Goal: Navigation & Orientation: Find specific page/section

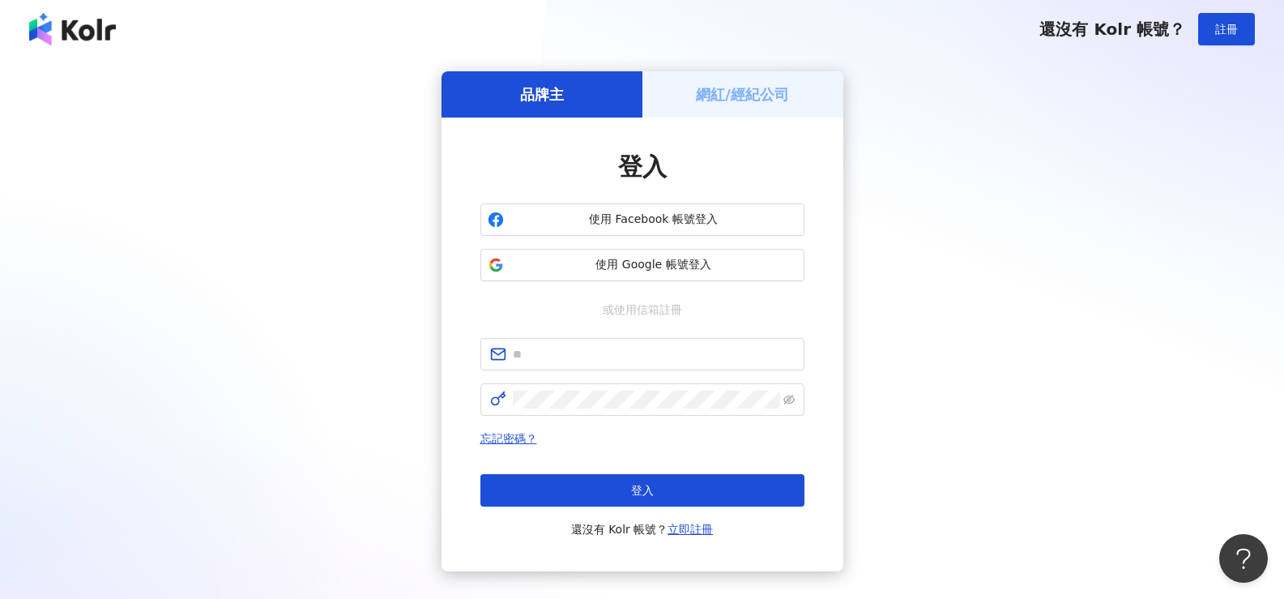
click at [887, 266] on div "品牌主 網紅/經紀公司 登入 使用 Facebook 帳號登入 使用 Google 帳號登入 或使用信箱註冊 忘記密碼？ 登入 還沒有 Kolr 帳號？ 立即…" at bounding box center [641, 321] width 1245 height 500
click at [663, 261] on span "使用 Google 帳號登入" at bounding box center [653, 265] width 287 height 16
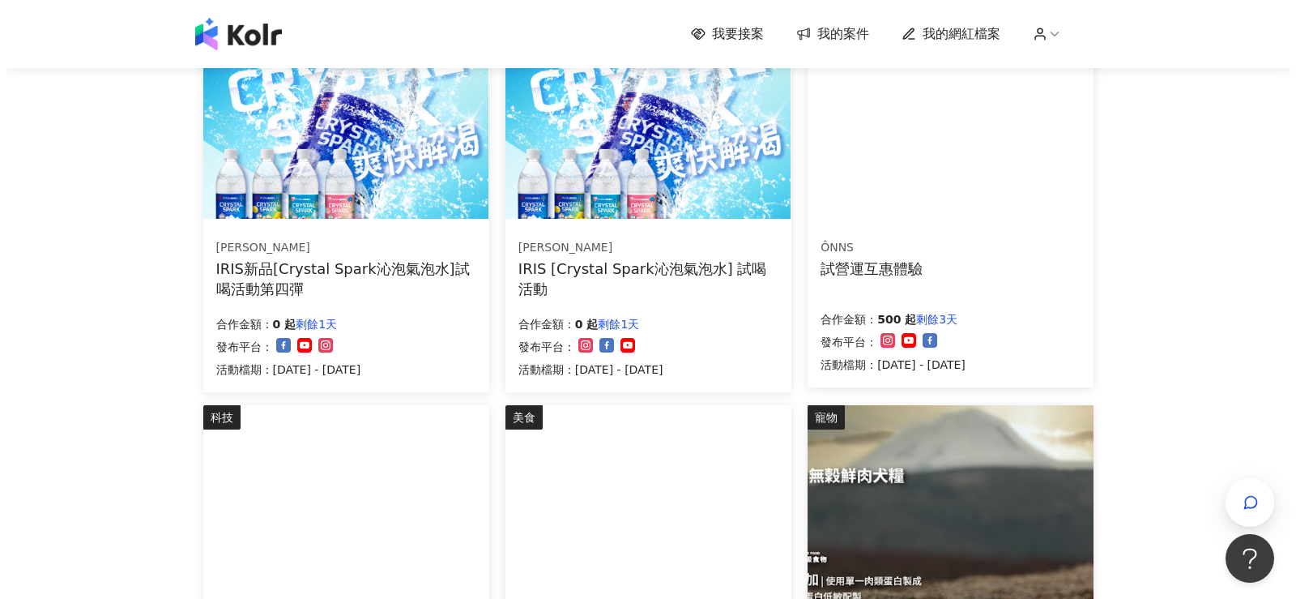
scroll to position [81, 0]
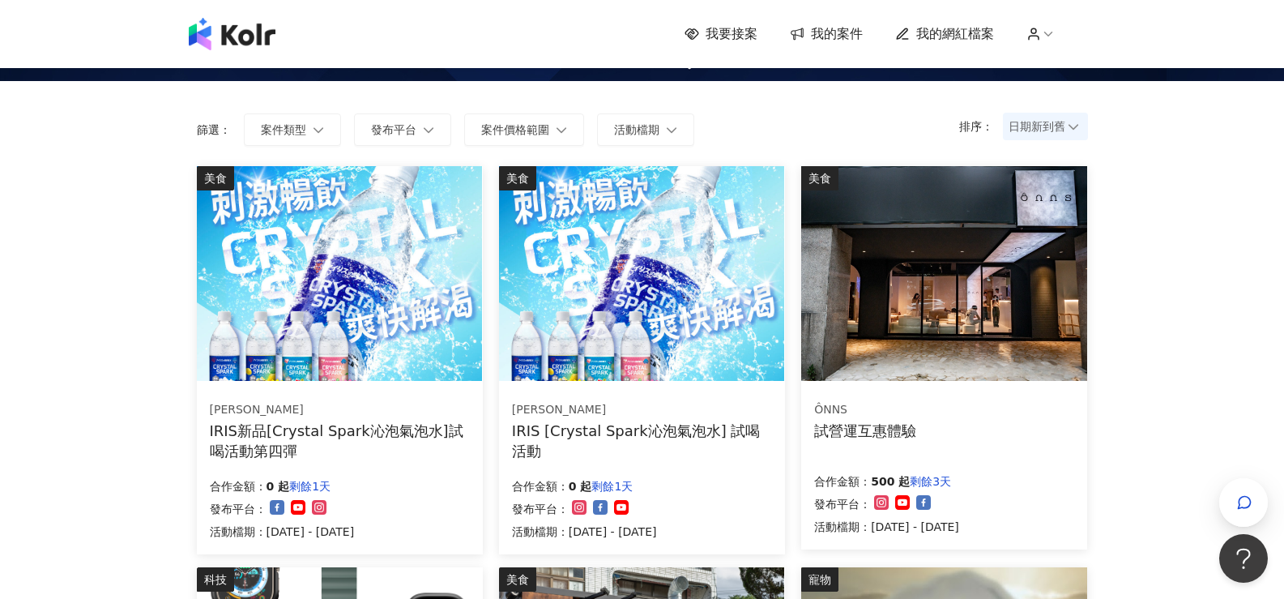
click at [1054, 297] on img at bounding box center [943, 273] width 285 height 215
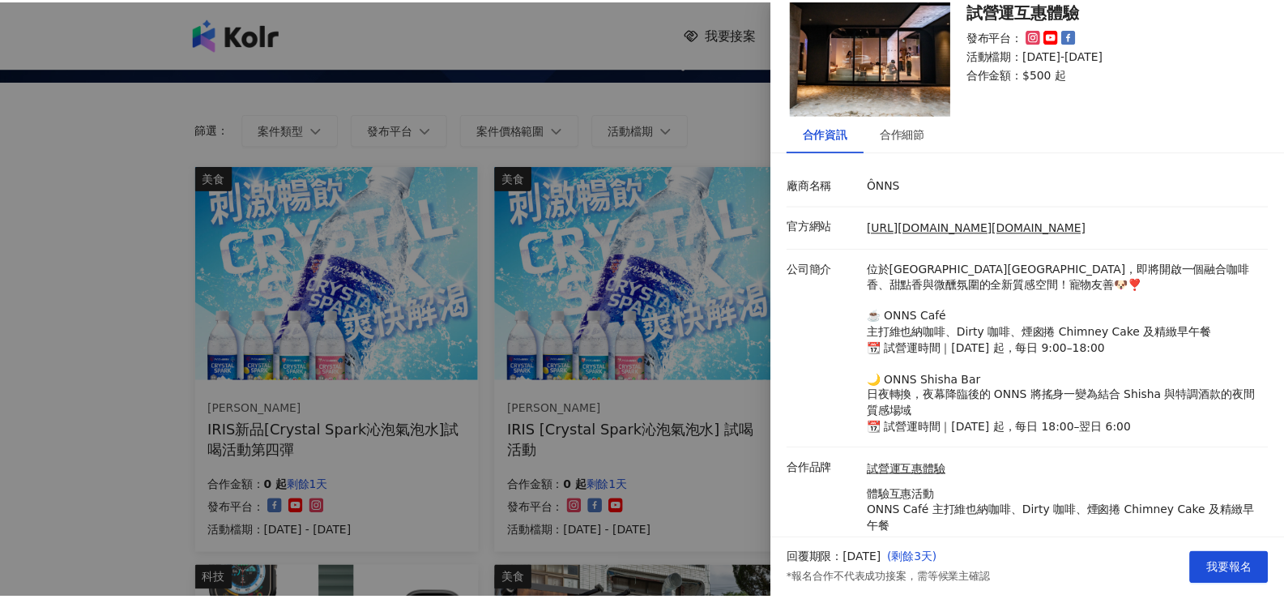
scroll to position [0, 0]
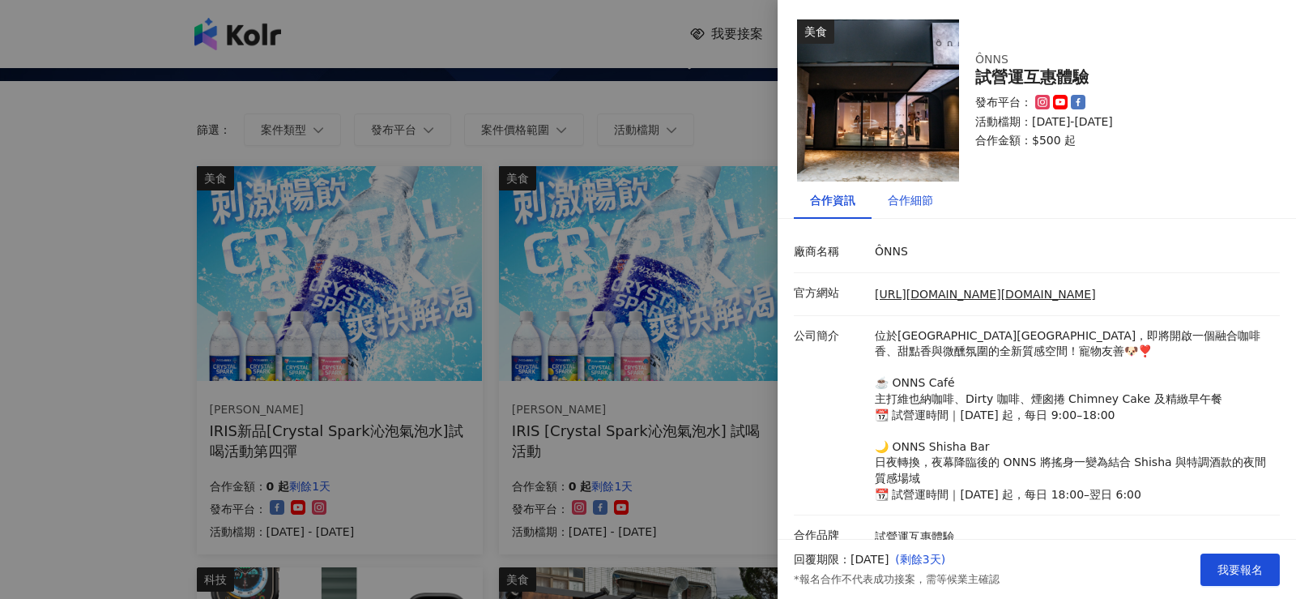
click at [916, 198] on div "合作細節" at bounding box center [910, 200] width 45 height 18
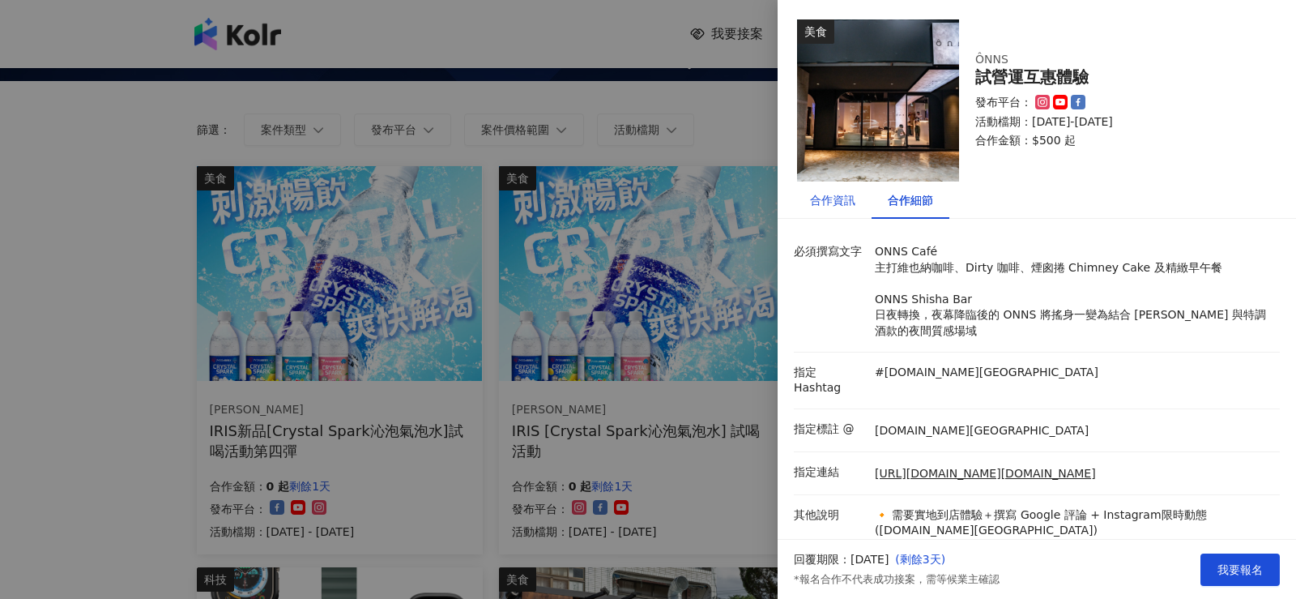
click at [835, 205] on div "合作資訊" at bounding box center [832, 200] width 45 height 18
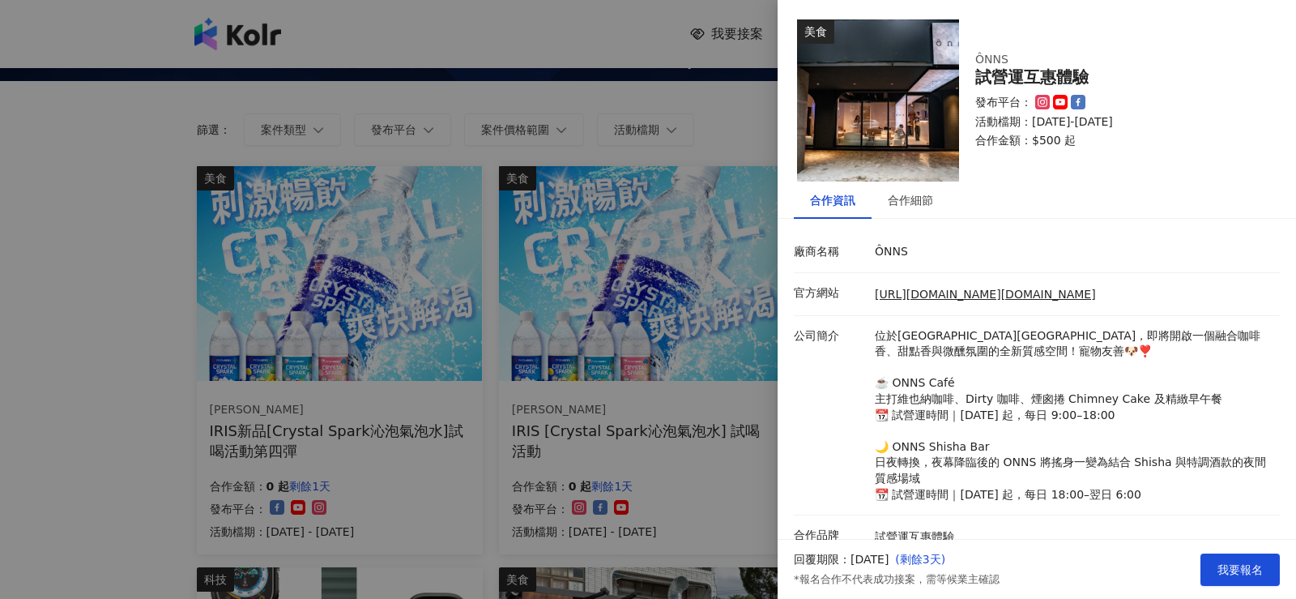
click at [108, 242] on div at bounding box center [648, 299] width 1296 height 599
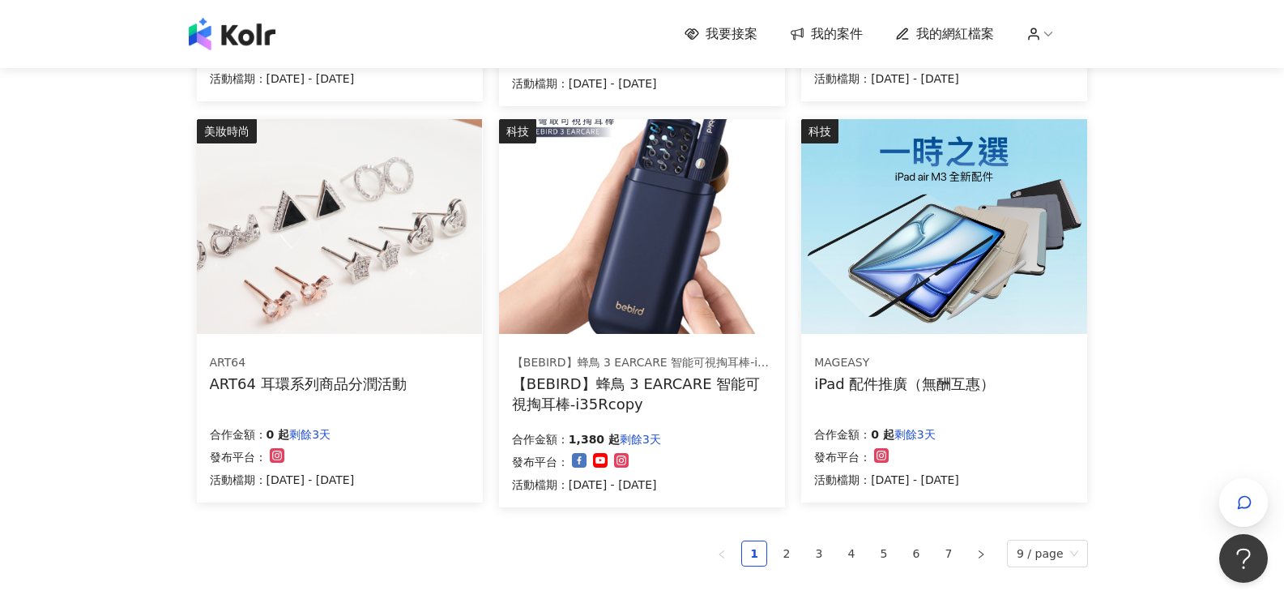
scroll to position [972, 0]
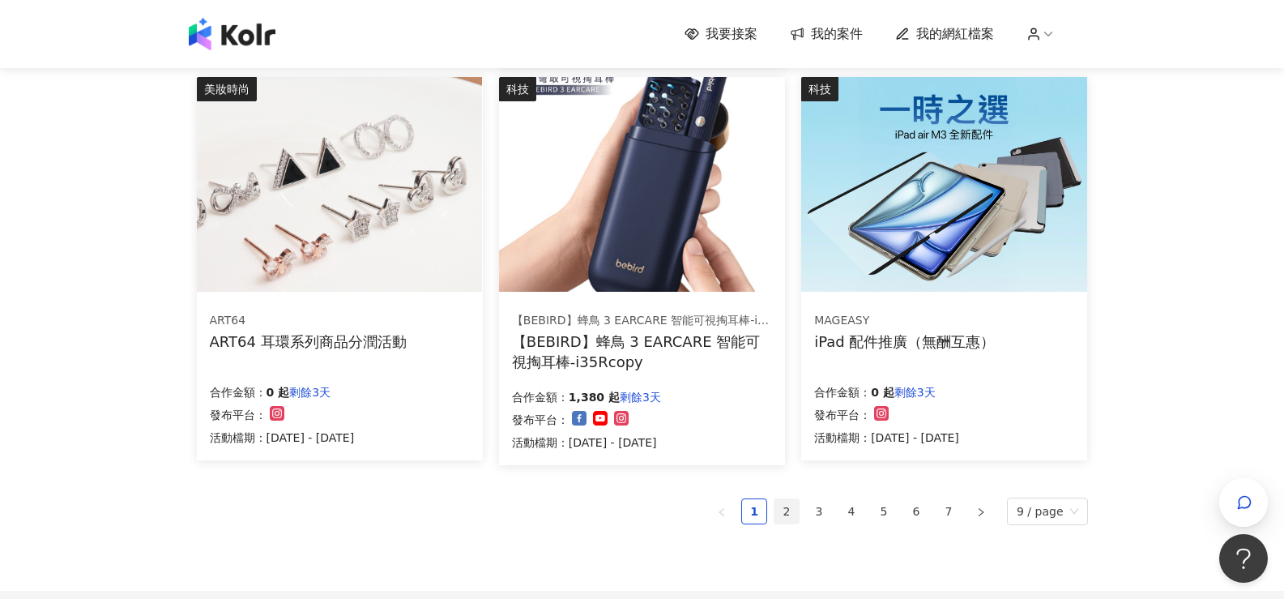
click at [794, 518] on link "2" at bounding box center [786, 511] width 24 height 24
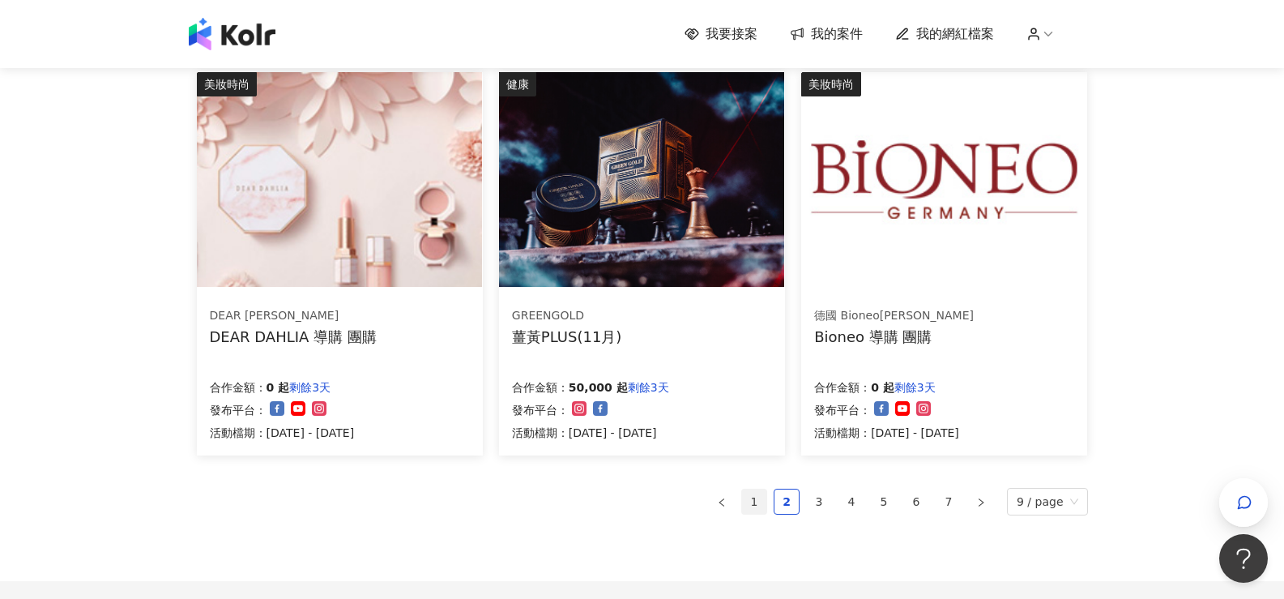
click at [761, 500] on link "1" at bounding box center [754, 501] width 24 height 24
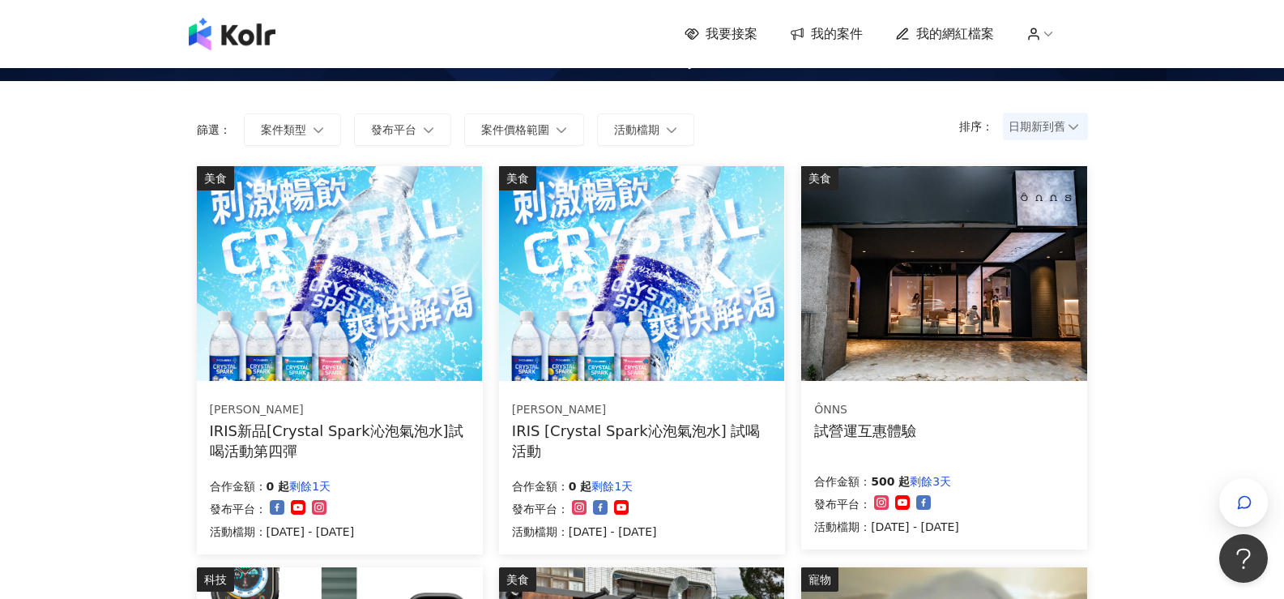
scroll to position [0, 0]
